Goal: Information Seeking & Learning: Learn about a topic

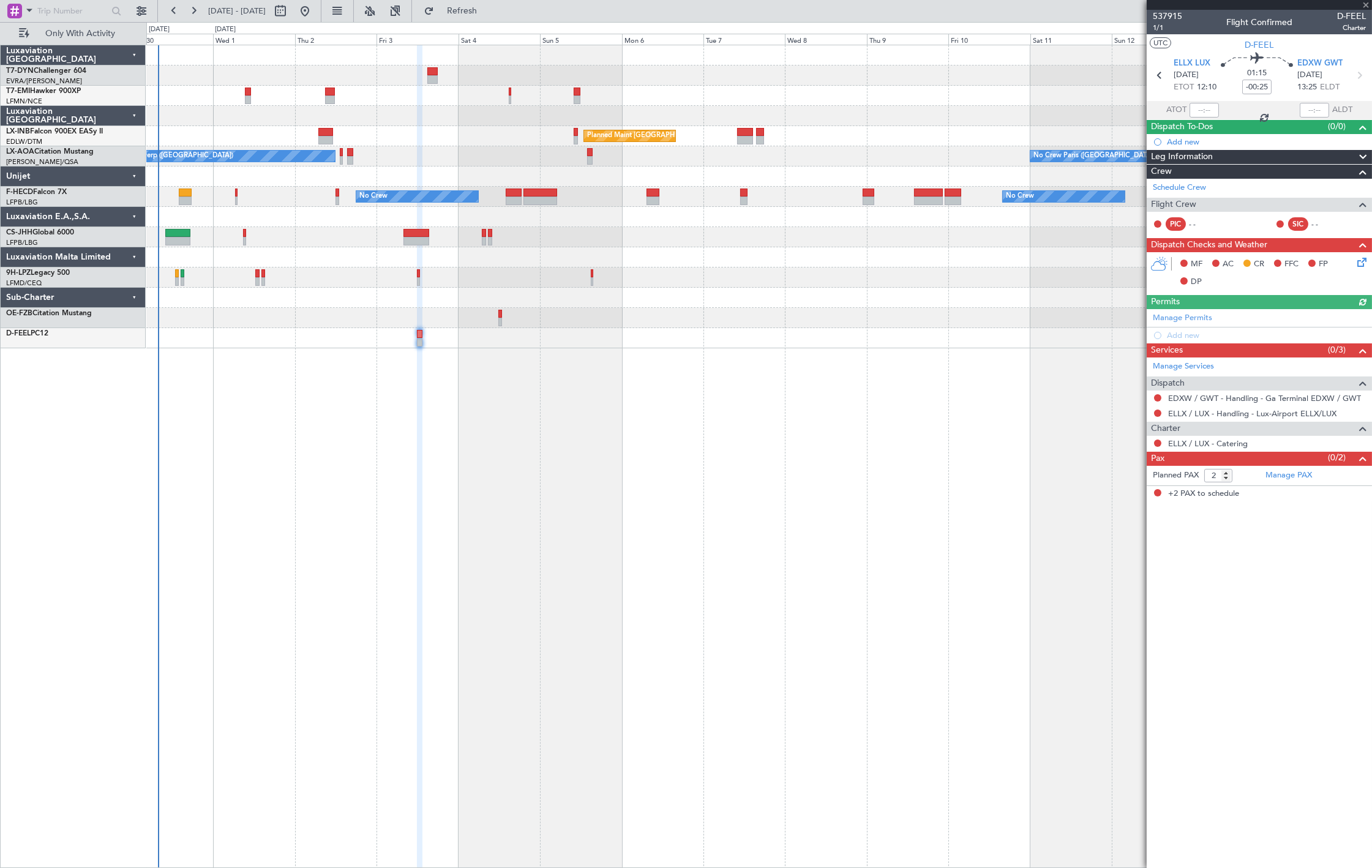
click at [884, 165] on div "No Crew Paris ([GEOGRAPHIC_DATA]) No Crew [GEOGRAPHIC_DATA] ([GEOGRAPHIC_DATA])" at bounding box center [759, 156] width 1225 height 21
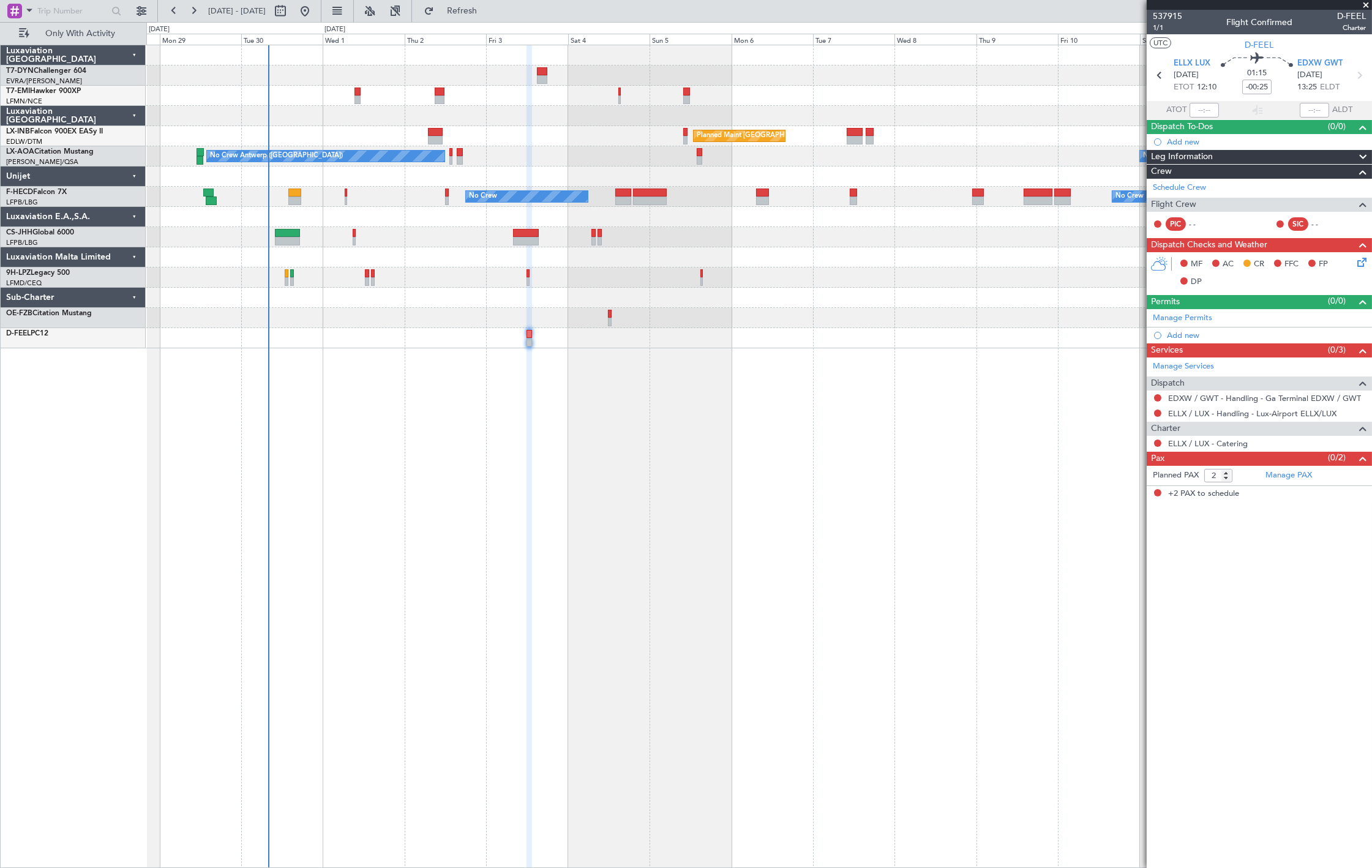
click at [309, 311] on div at bounding box center [759, 317] width 1225 height 21
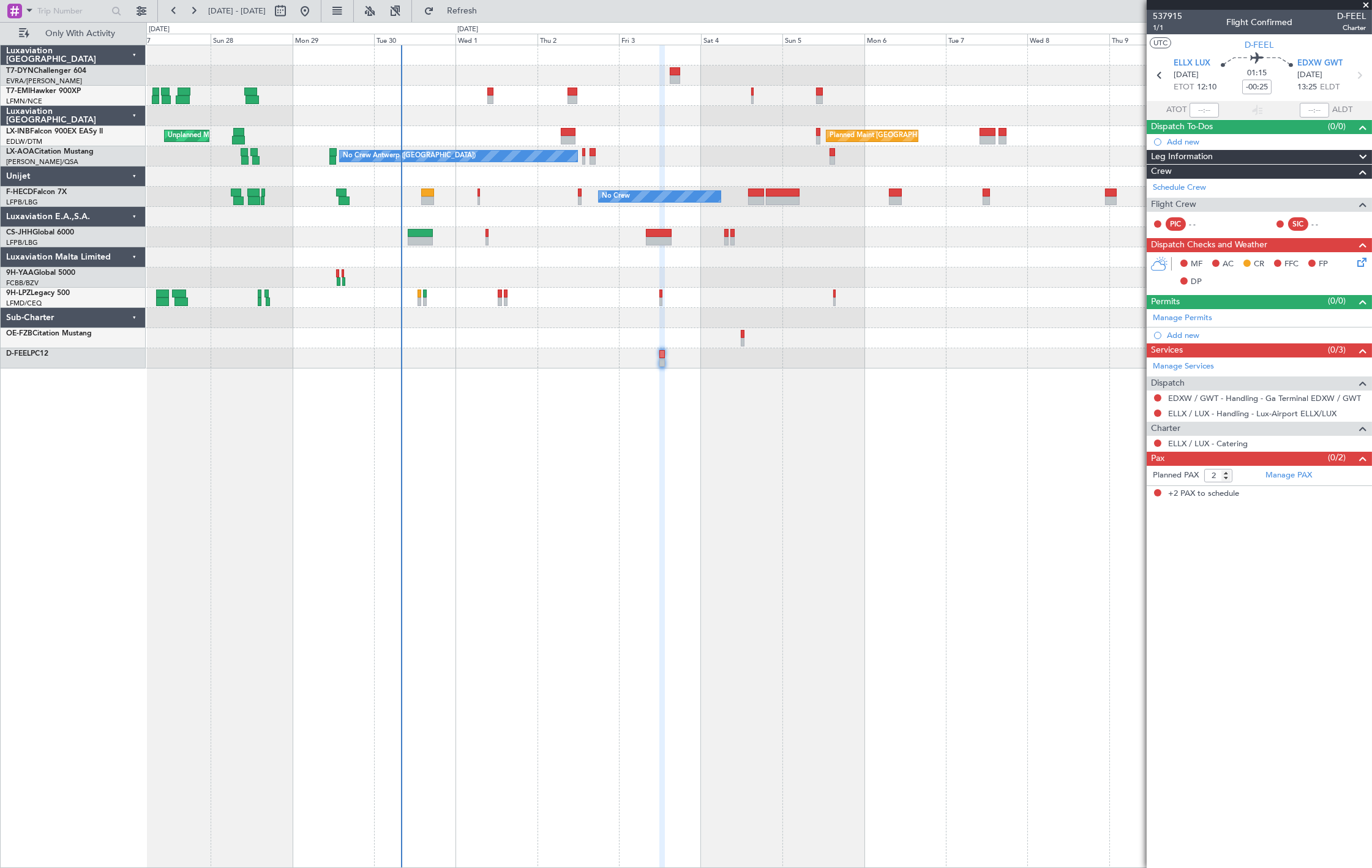
click at [457, 298] on div "No Crew" at bounding box center [759, 298] width 1225 height 21
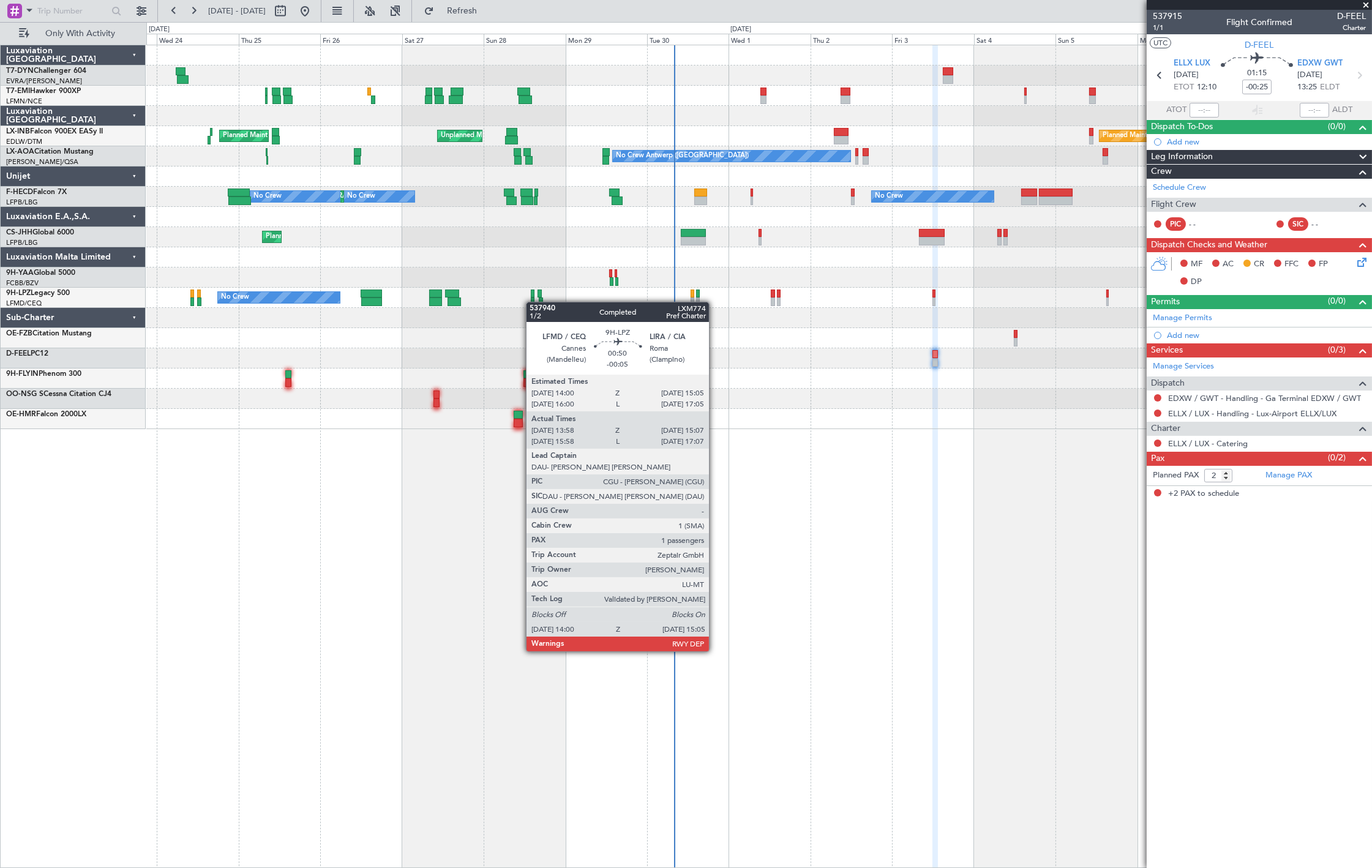
click at [533, 302] on div at bounding box center [533, 302] width 4 height 9
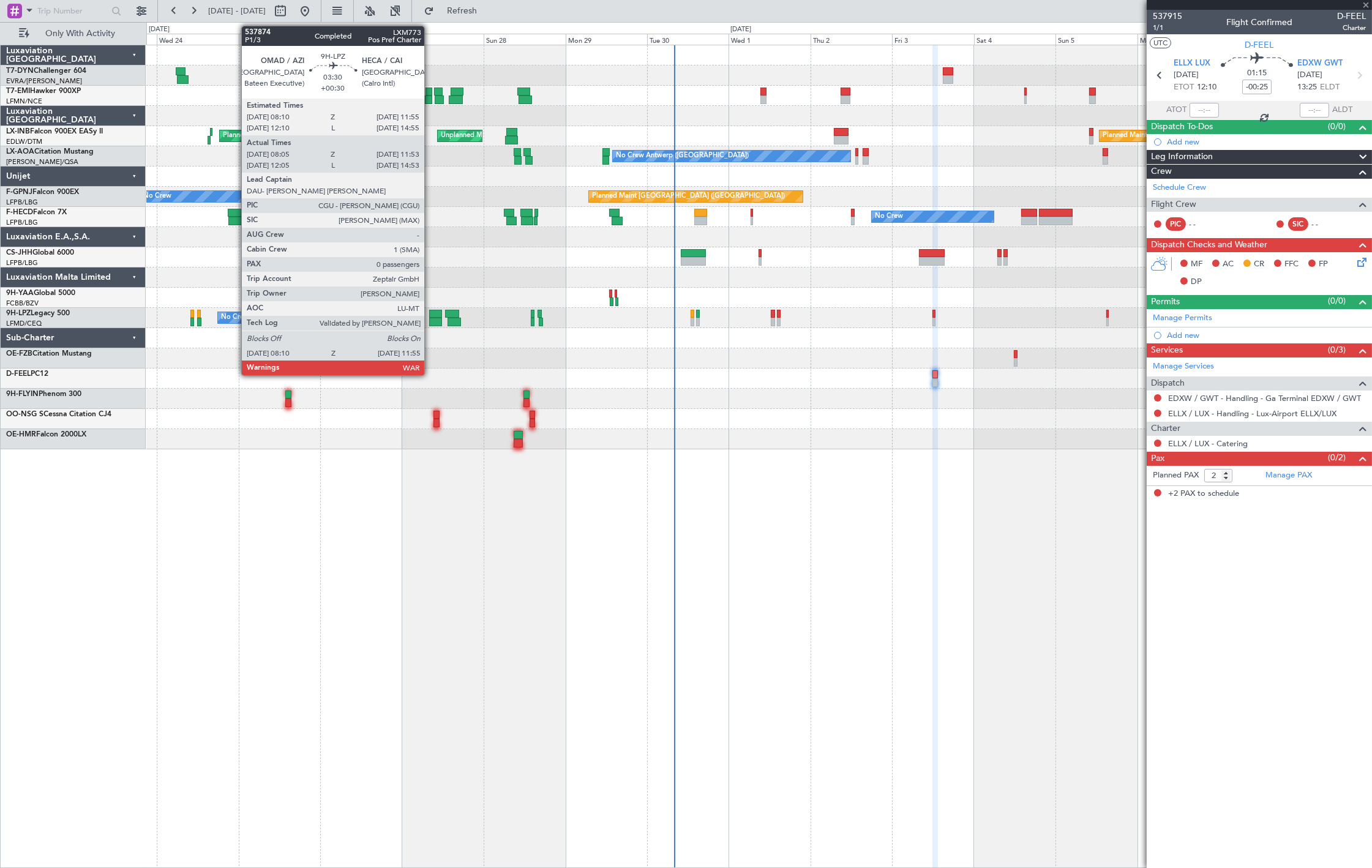
type input "-00:05"
type input "14:08"
type input "15:02"
type input "1"
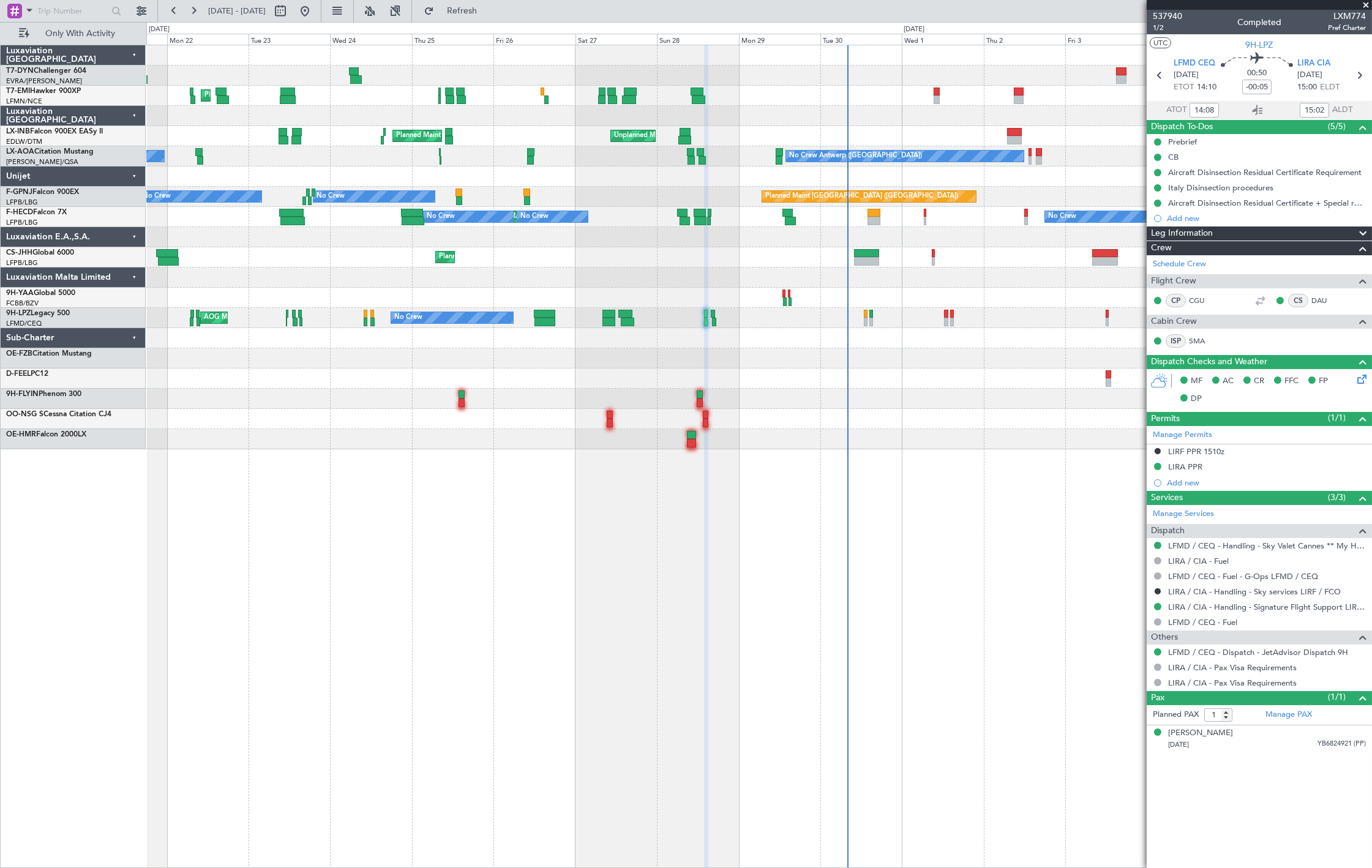
click at [473, 272] on div "Planned Maint Zurich Planned Maint London (Farnborough) Unplanned Maint Roma (C…" at bounding box center [759, 247] width 1225 height 404
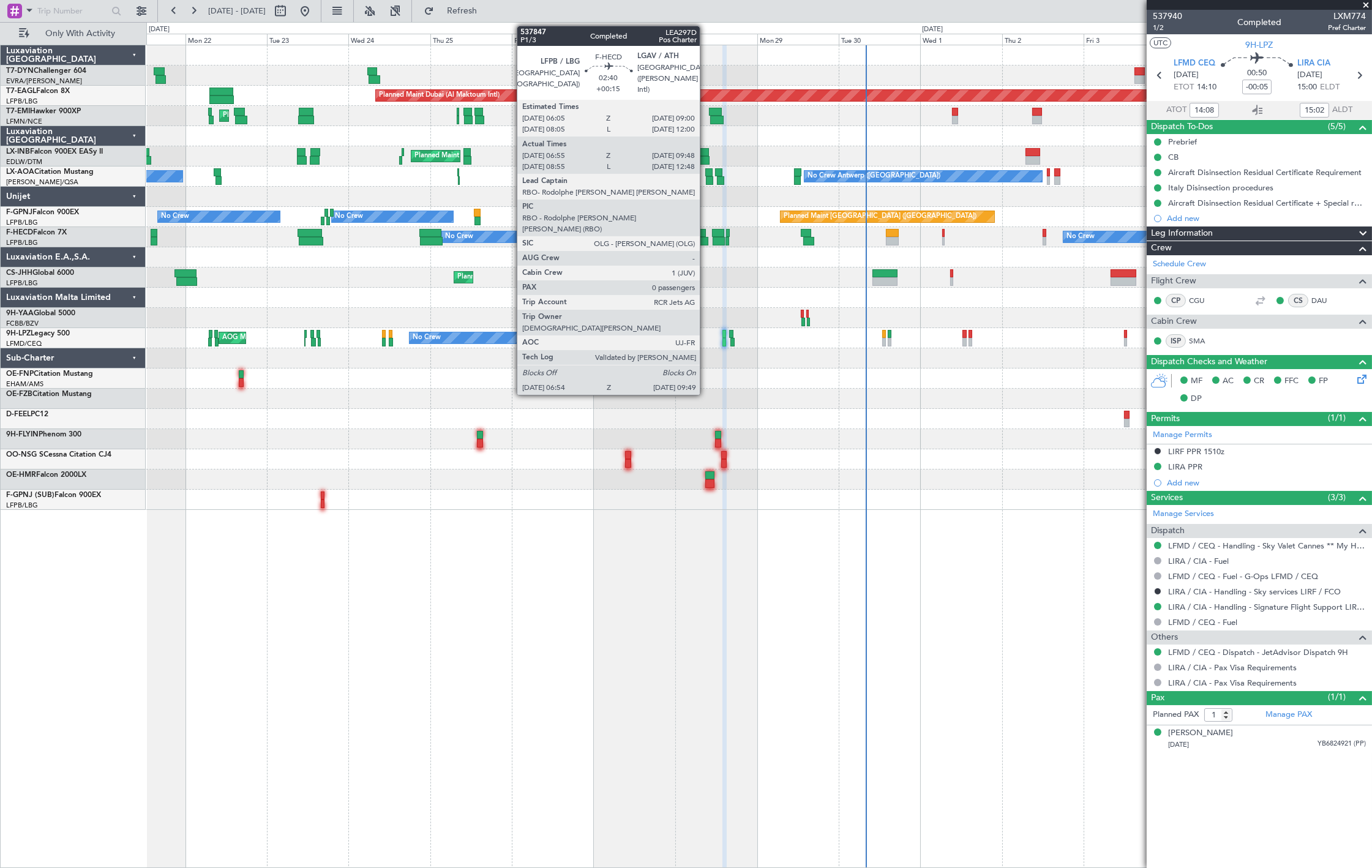
click at [706, 239] on div at bounding box center [703, 241] width 11 height 9
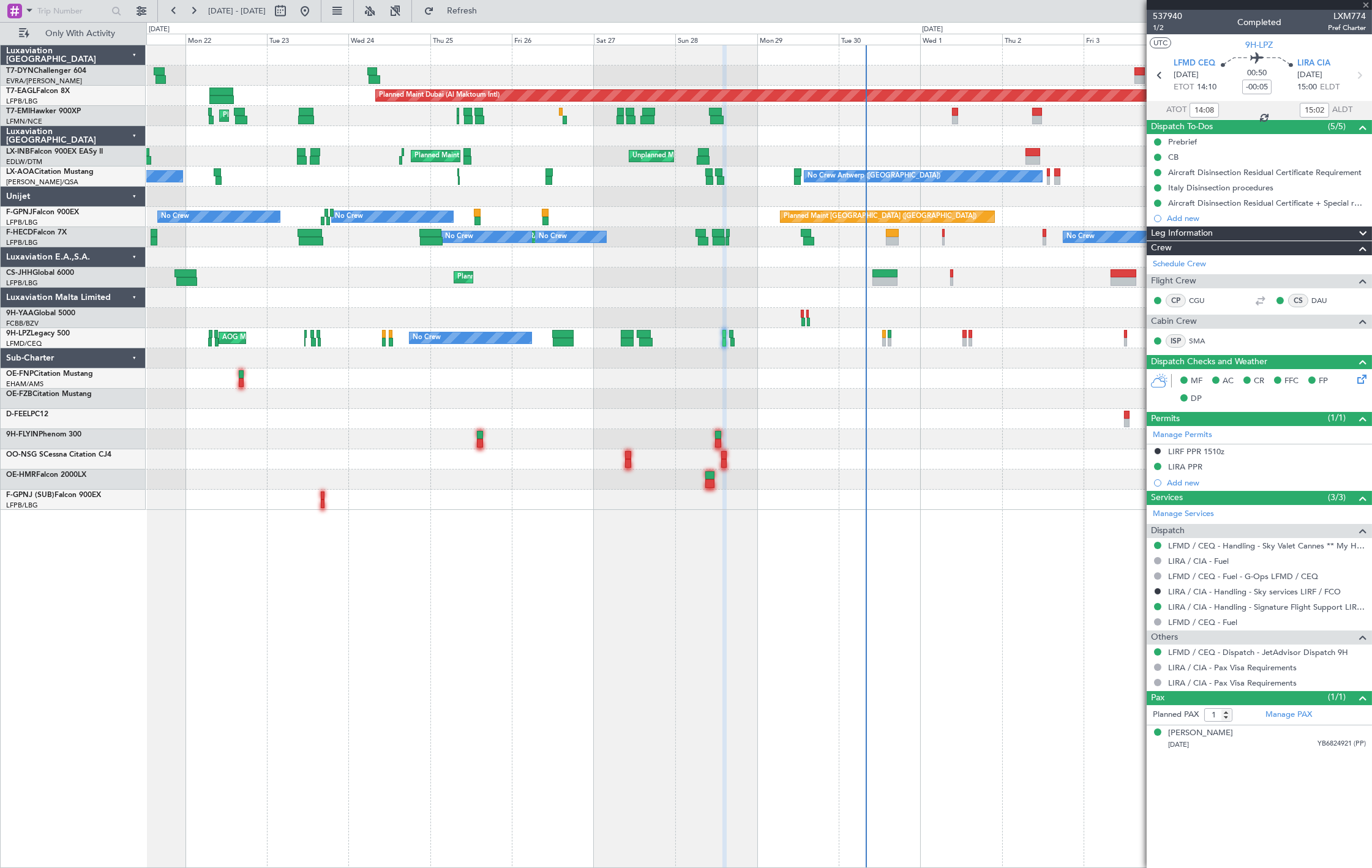
type input "+00:15"
type input "07:05"
type input "09:43"
type input "0"
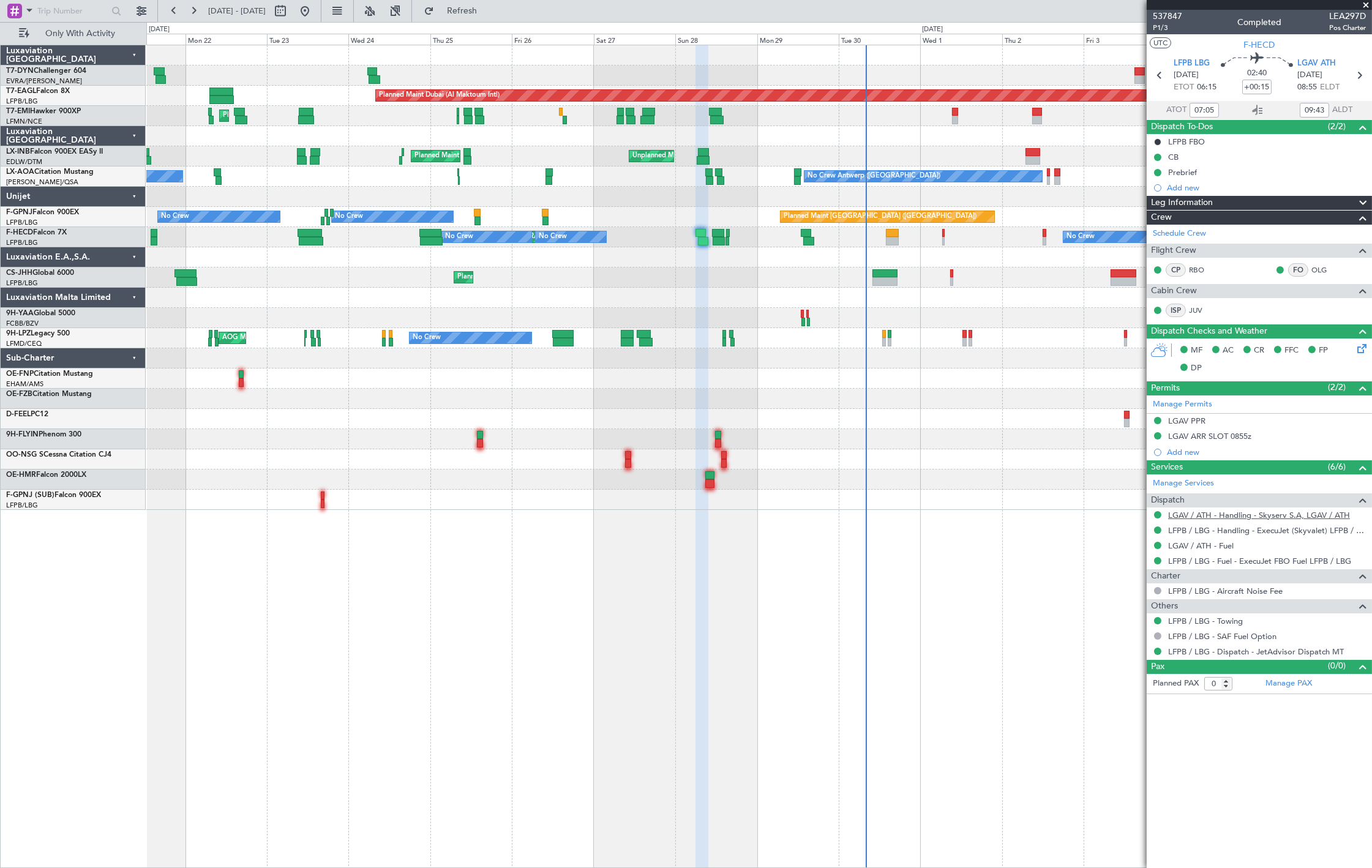
click at [1253, 517] on link "LGAV / ATH - Handling - Skyserv S.A, LGAV / ATH" at bounding box center [1259, 516] width 182 height 11
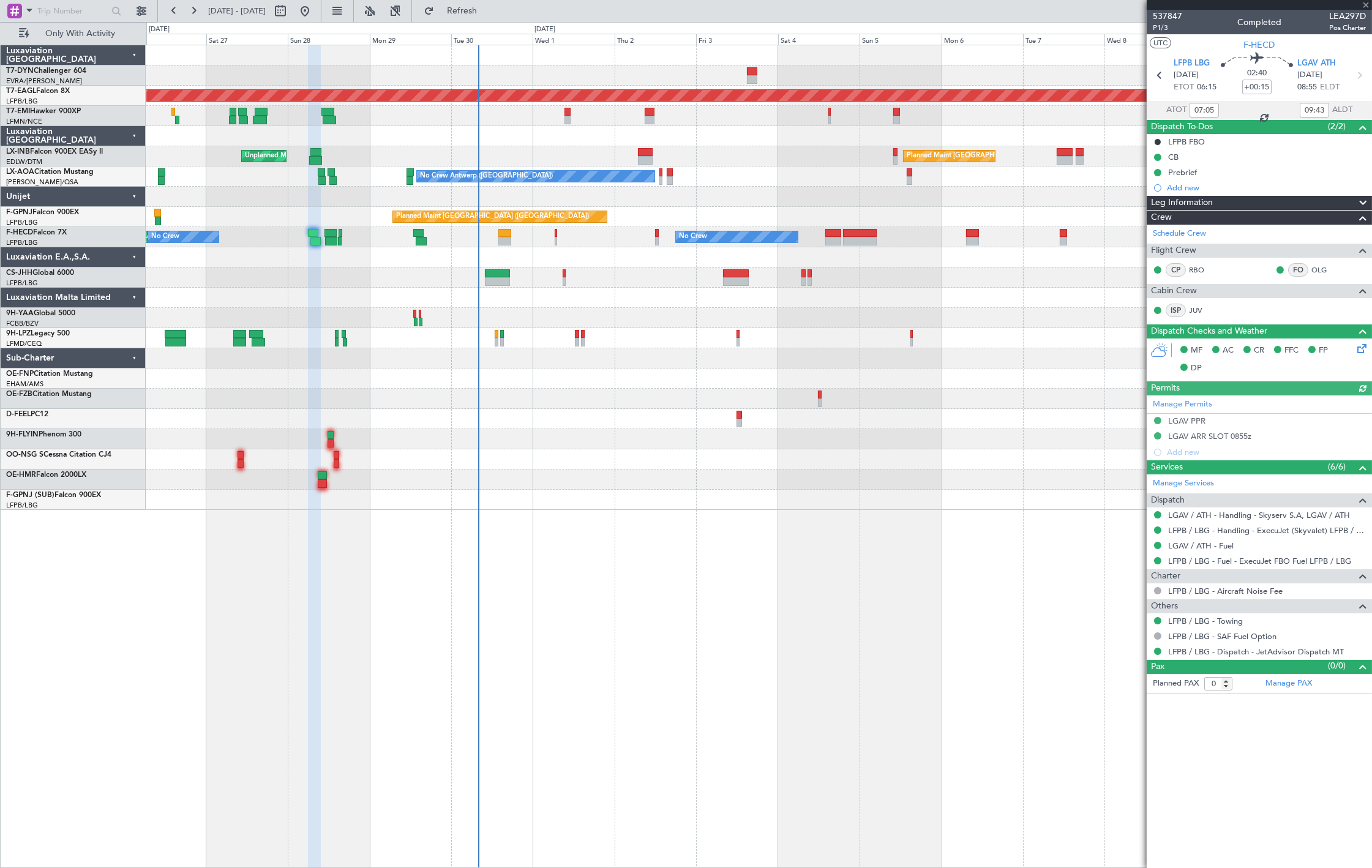
click at [478, 241] on div "Planned Maint Dubai (Al Maktoum Intl) No Crew Planned Maint Zurich Unplanned Ma…" at bounding box center [759, 278] width 1225 height 464
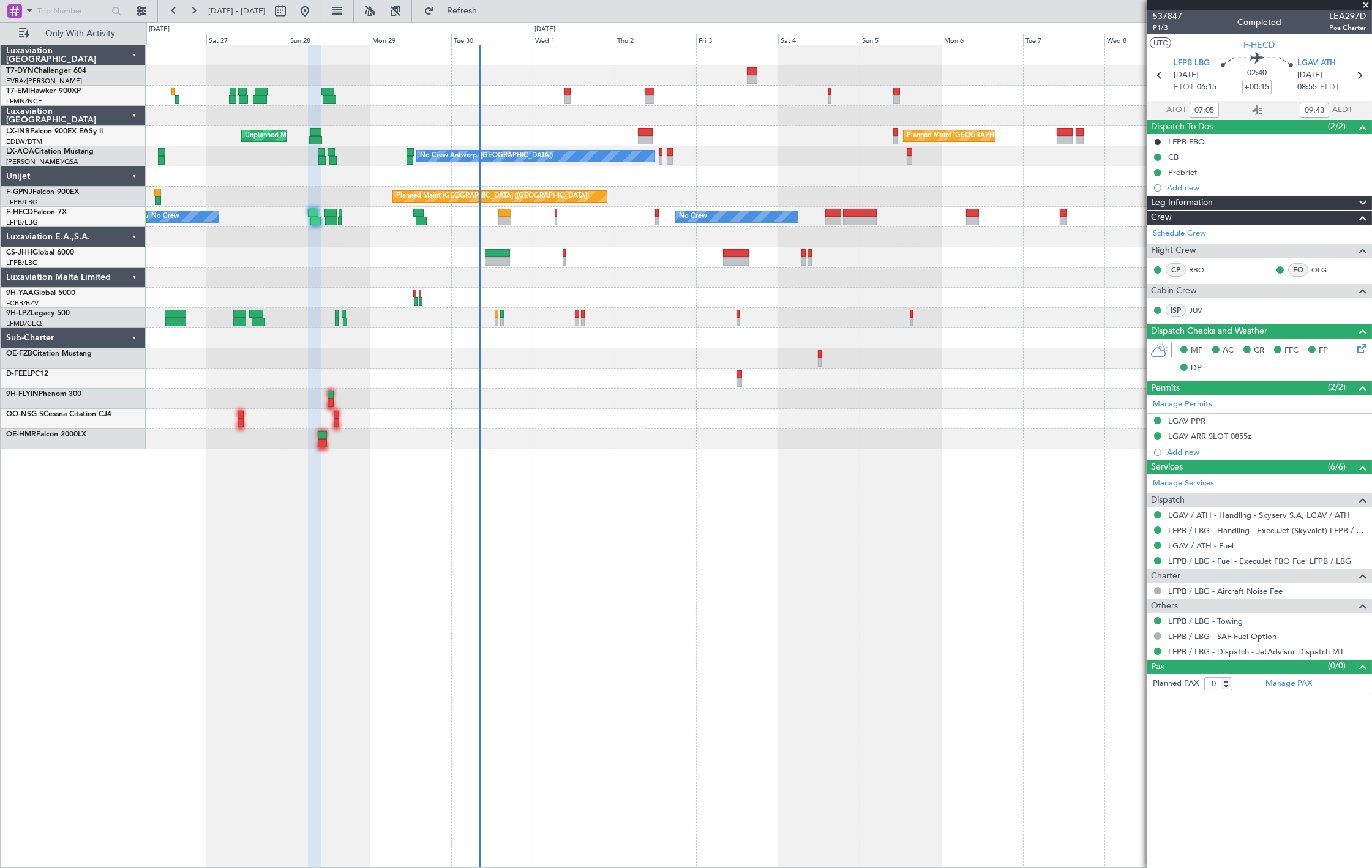
click at [819, 170] on div at bounding box center [759, 177] width 1225 height 21
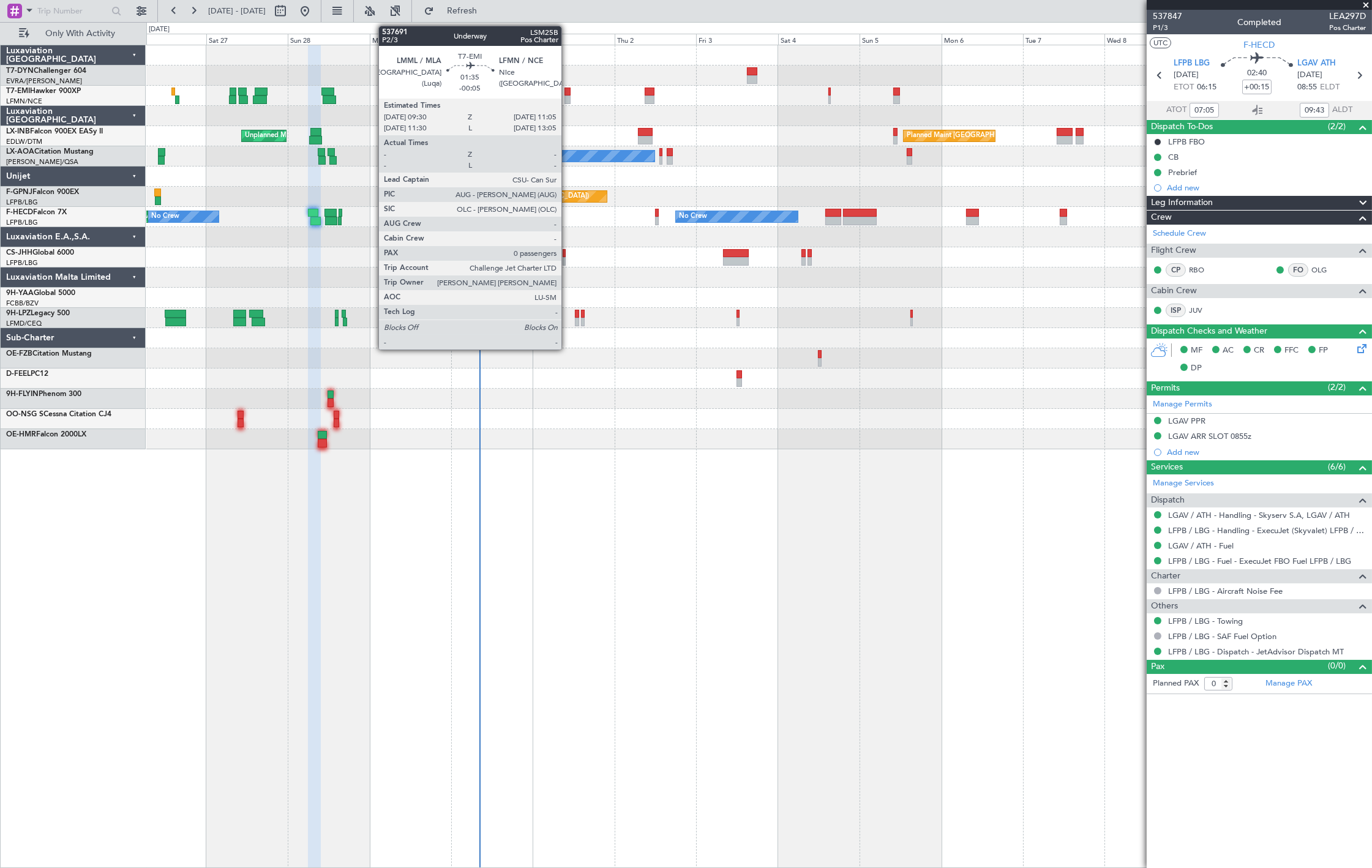
click at [568, 100] on div at bounding box center [567, 100] width 5 height 9
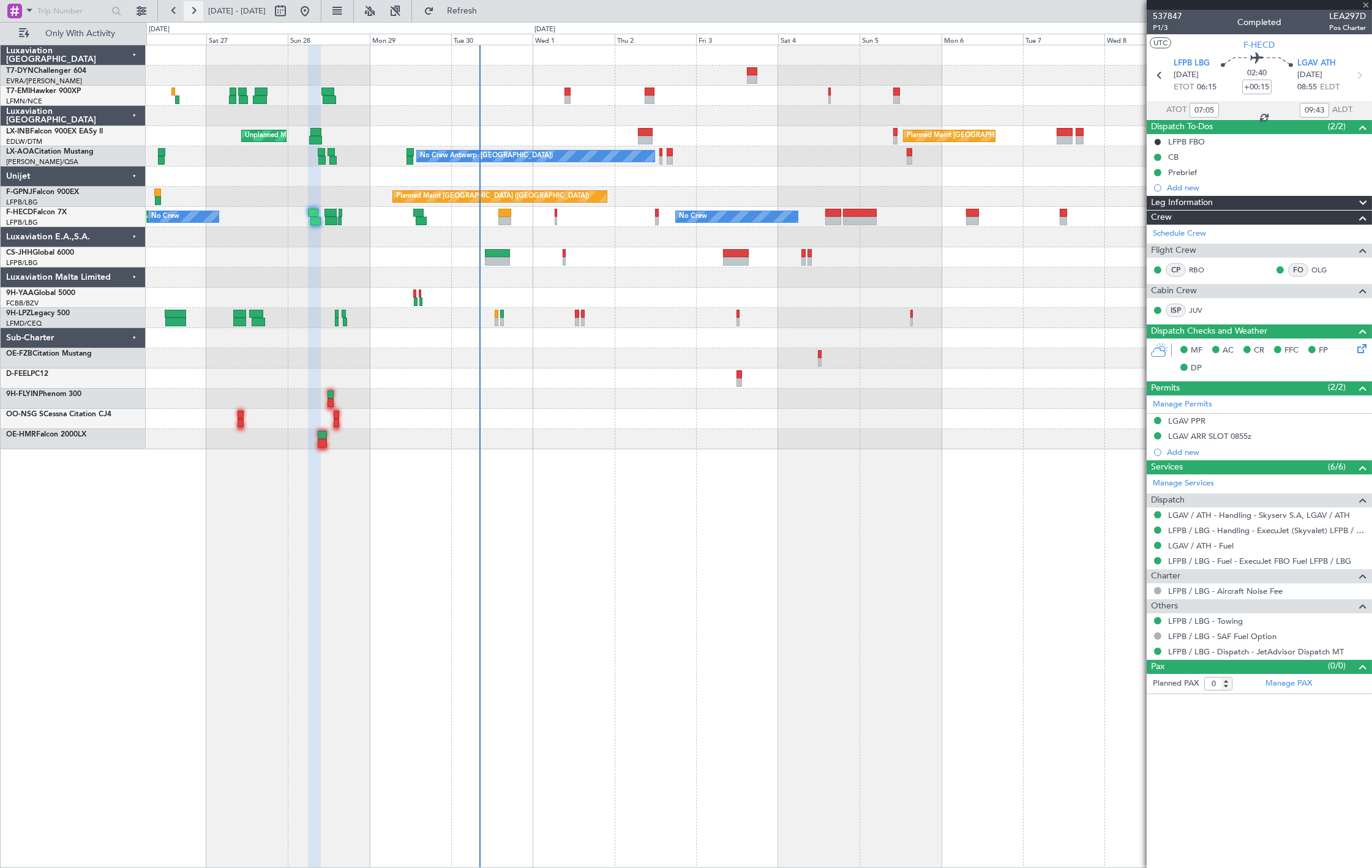
type input "-00:05"
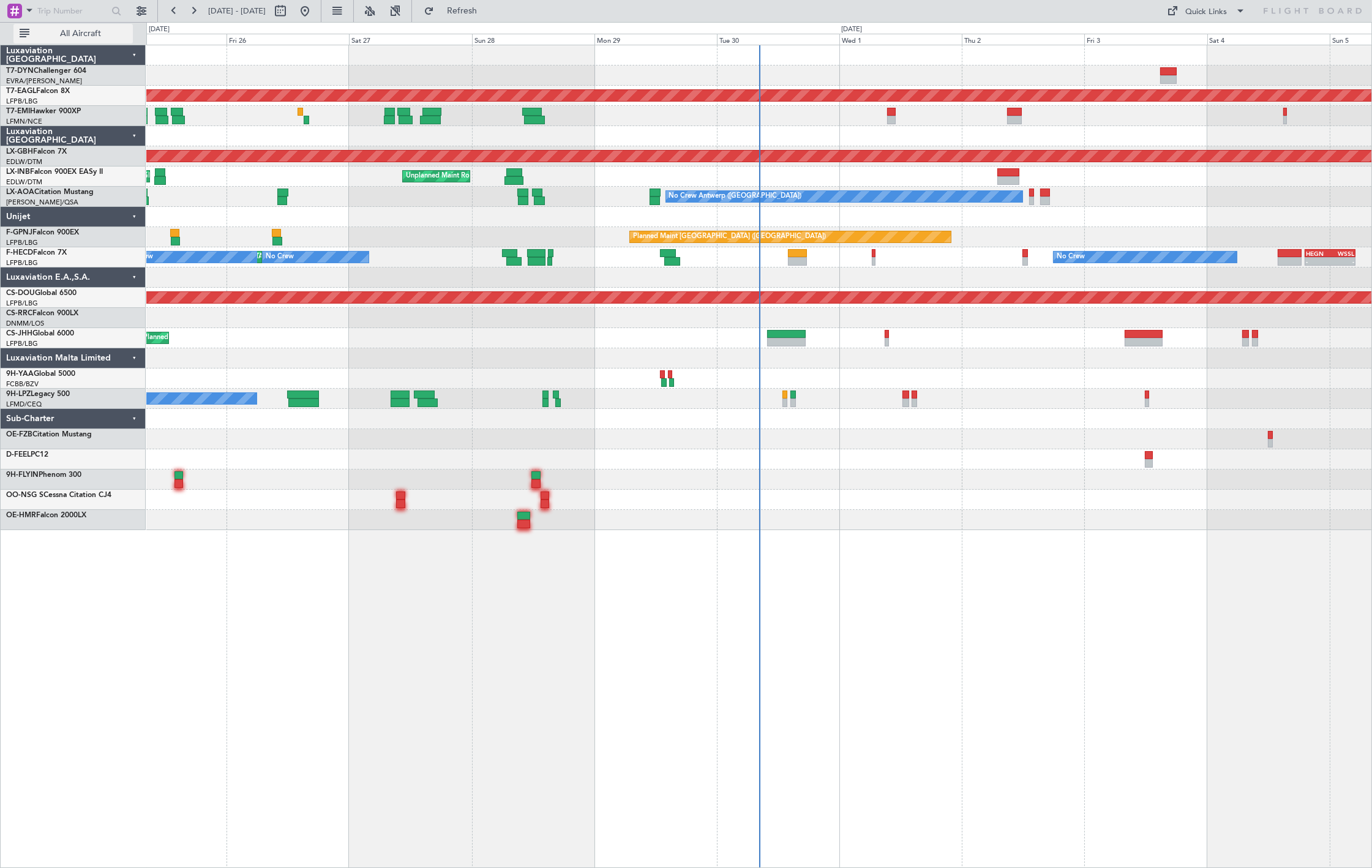
click at [76, 36] on span "All Aircraft" at bounding box center [80, 34] width 98 height 9
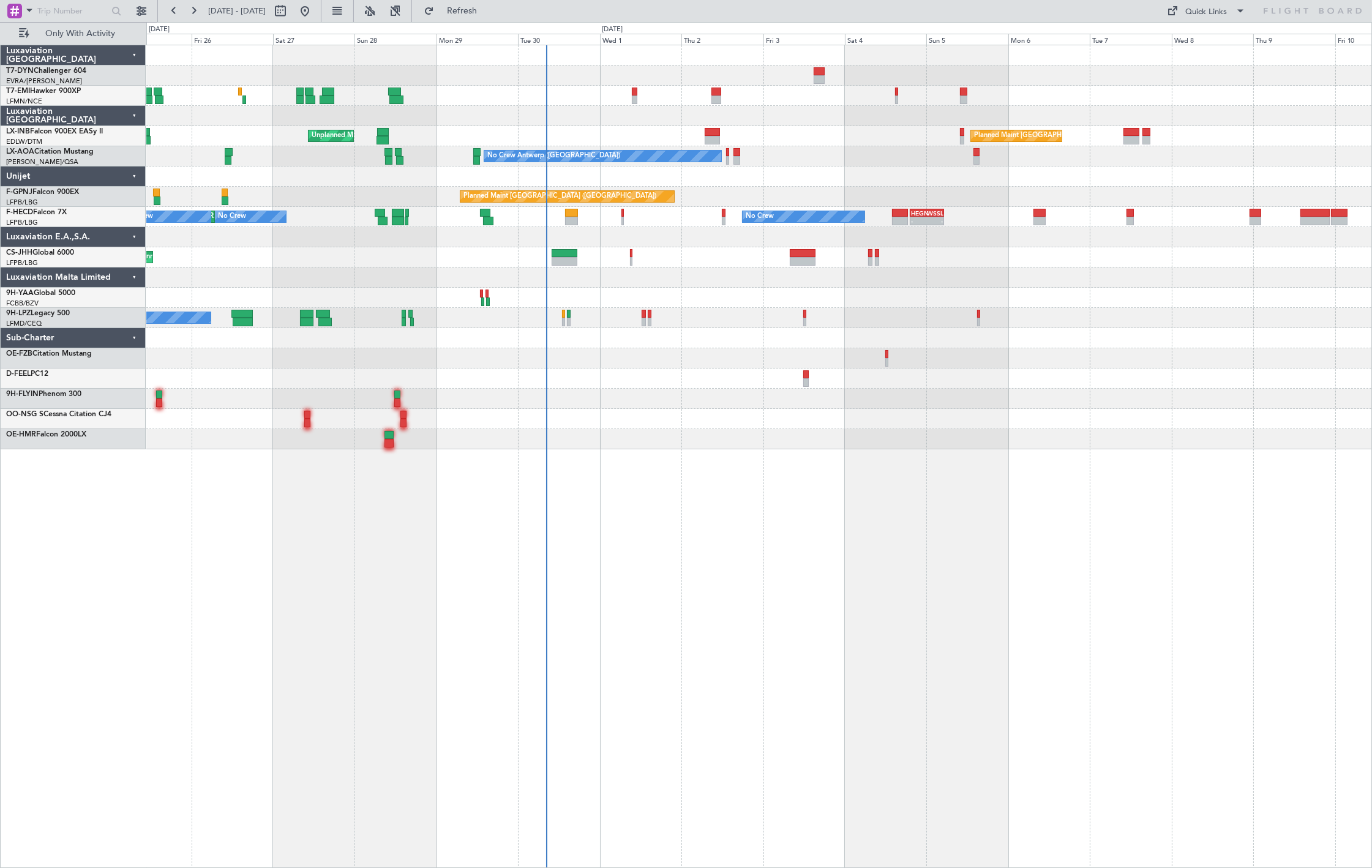
click at [482, 124] on div at bounding box center [759, 116] width 1225 height 21
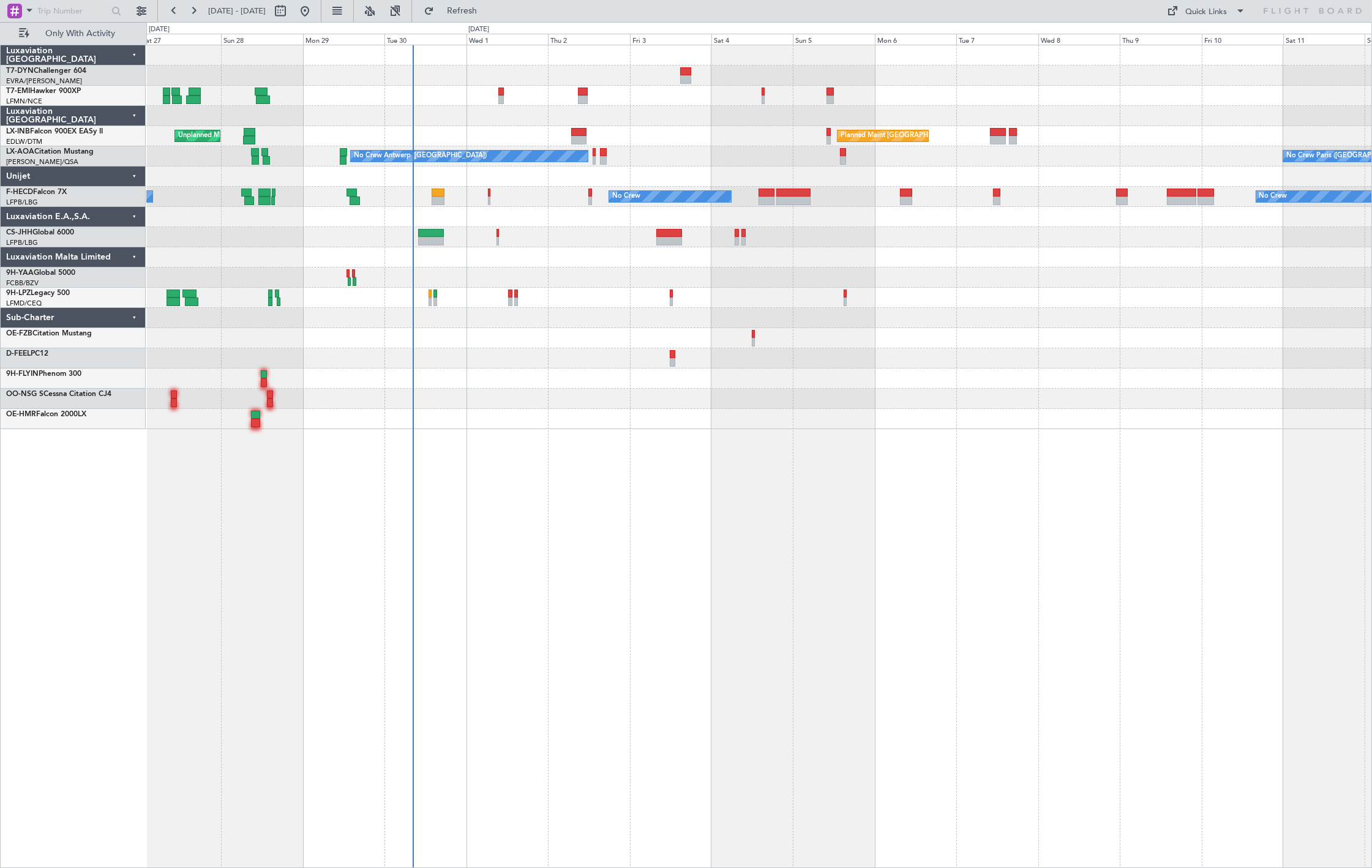
click at [227, 51] on div at bounding box center [759, 56] width 1225 height 21
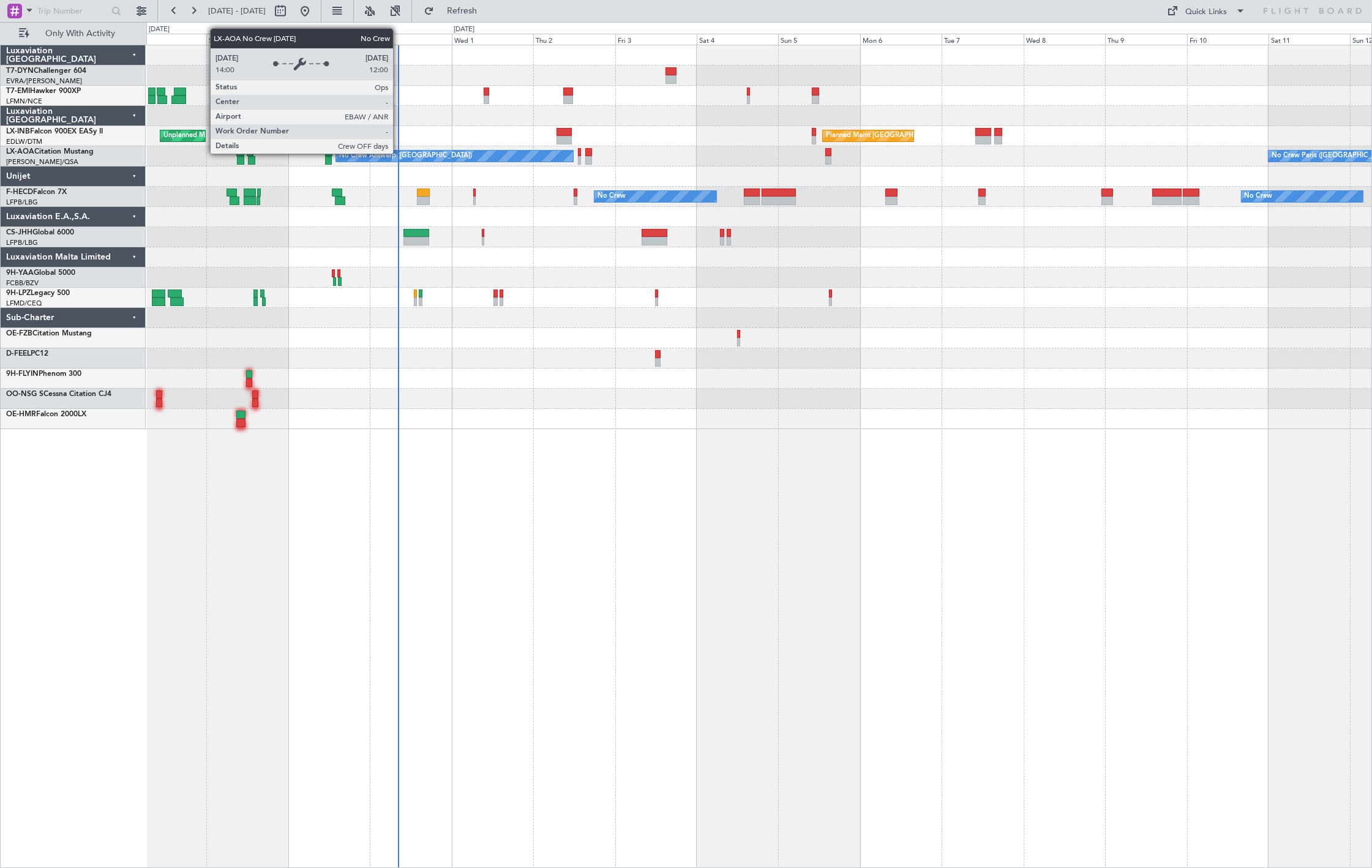
click at [383, 161] on div "No Crew Antwerp ([GEOGRAPHIC_DATA])" at bounding box center [405, 156] width 133 height 18
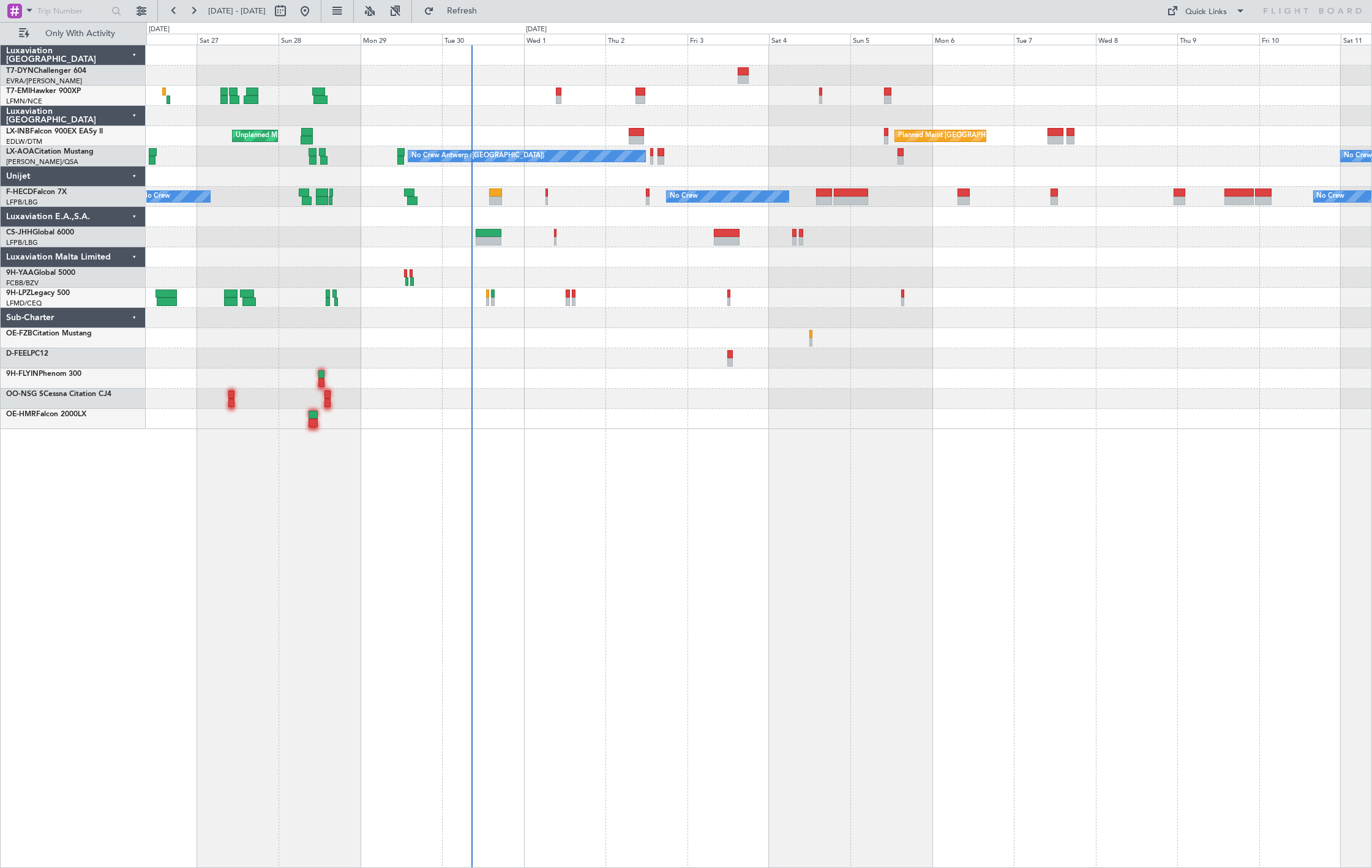
click at [391, 215] on div "No Crew Planned Maint [GEOGRAPHIC_DATA] ([GEOGRAPHIC_DATA]) Unplanned Maint [GE…" at bounding box center [759, 238] width 1225 height 384
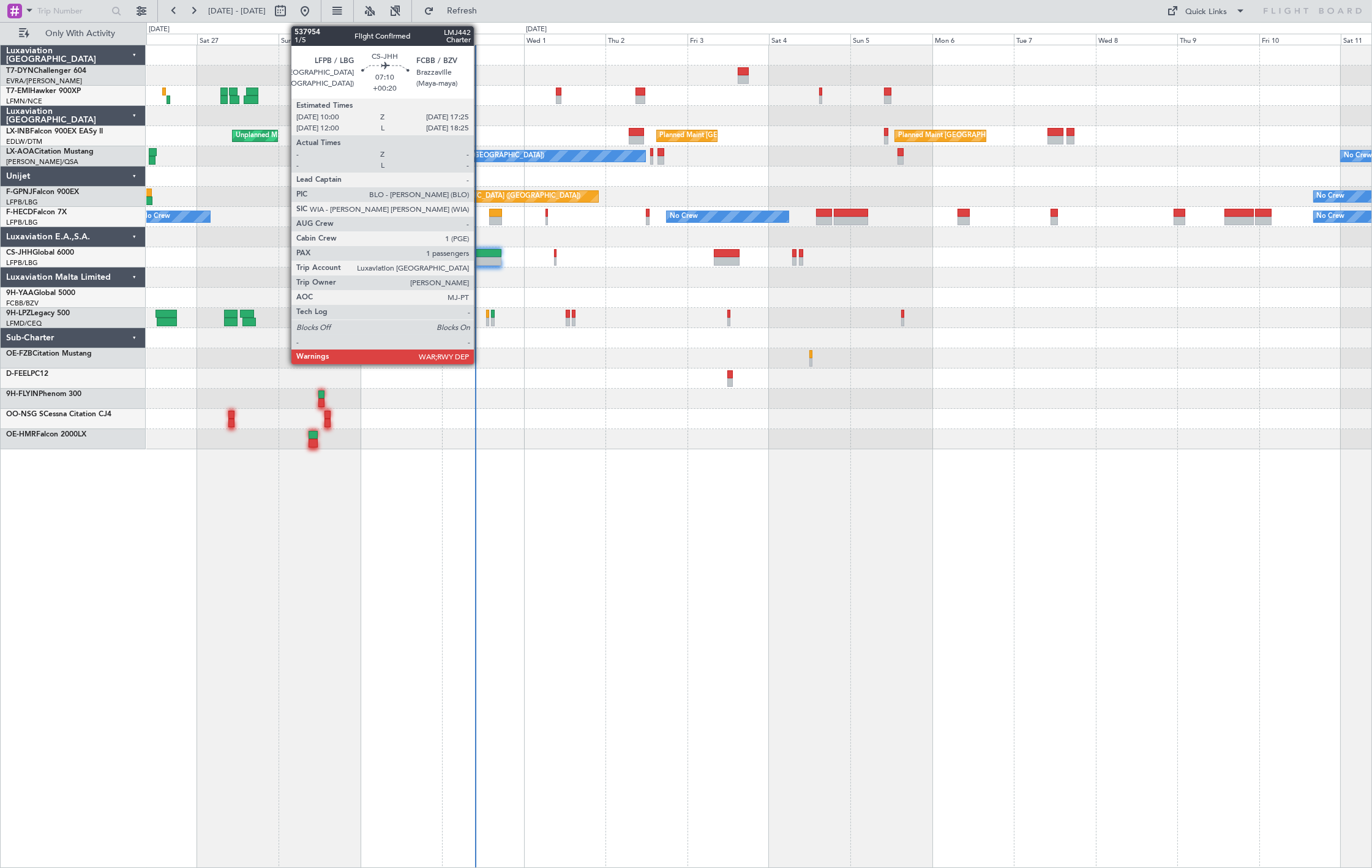
click at [482, 254] on div at bounding box center [488, 254] width 26 height 9
click at [482, 254] on div at bounding box center [488, 254] width 26 height 9
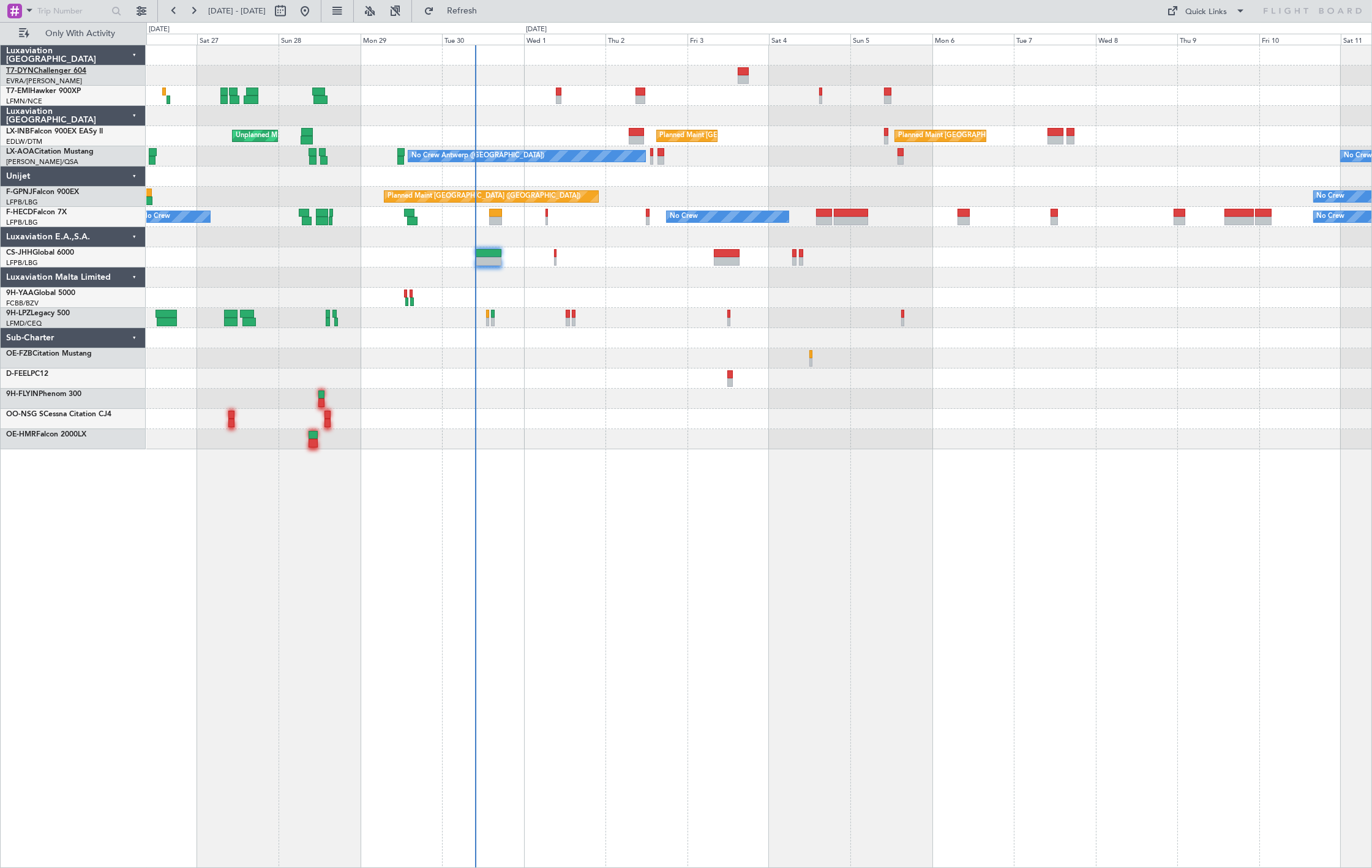
click at [69, 74] on link "T7-DYN Challenger 604" at bounding box center [46, 71] width 80 height 7
click at [76, 30] on span "Only With Activity" at bounding box center [80, 34] width 98 height 9
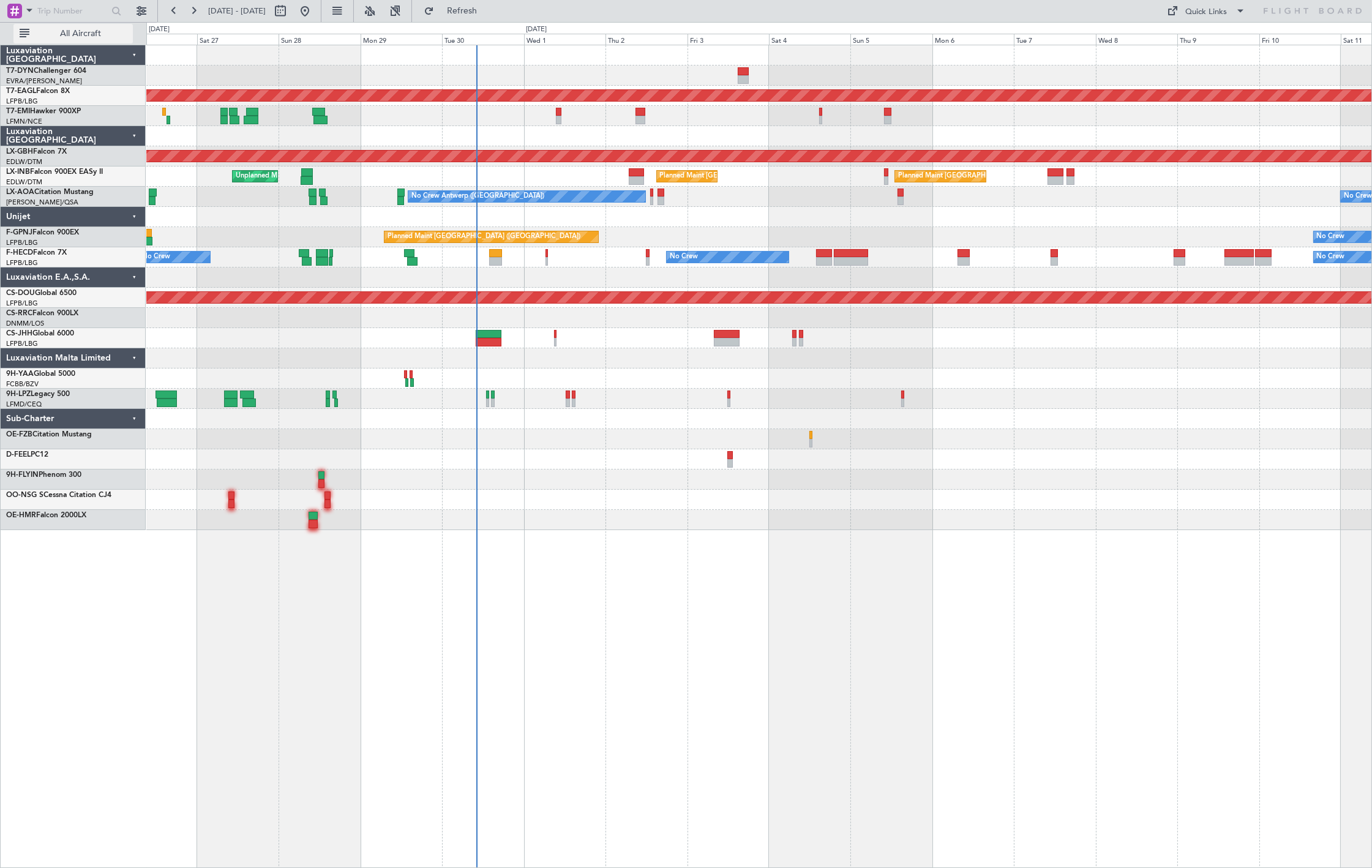
drag, startPoint x: 56, startPoint y: 34, endPoint x: 41, endPoint y: 41, distance: 16.6
click at [56, 34] on span "All Aircraft" at bounding box center [80, 34] width 98 height 9
